Goal: Information Seeking & Learning: Learn about a topic

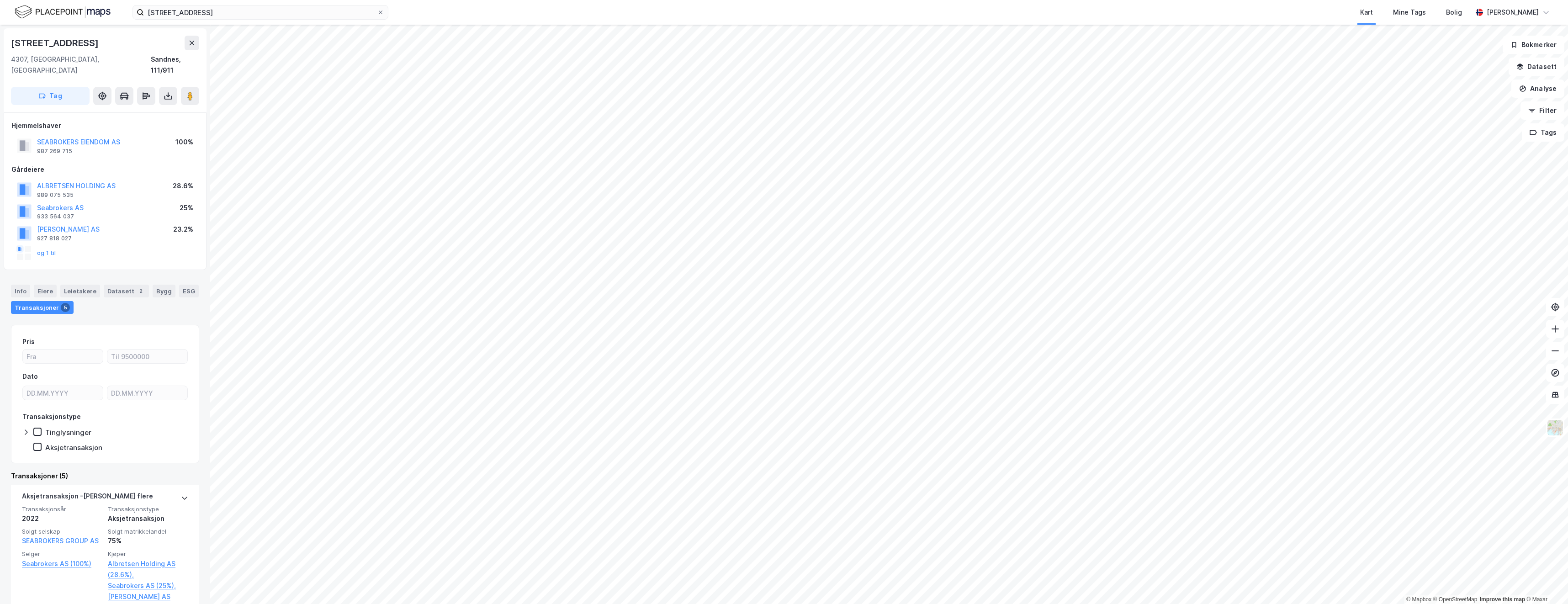
click at [1162, 604] on html "[STREET_ADDRESS] Kart Mine Tags Bolig [PERSON_NAME] © Mapbox © OpenStreetMap Im…" at bounding box center [784, 302] width 1568 height 604
click at [1091, 604] on html "[STREET_ADDRESS] Kart Mine Tags Bolig [PERSON_NAME] © Mapbox © OpenStreetMap Im…" at bounding box center [784, 302] width 1568 height 604
click at [1185, 604] on html "[STREET_ADDRESS] Kart Mine Tags Bolig [PERSON_NAME] © Mapbox © OpenStreetMap Im…" at bounding box center [784, 302] width 1568 height 604
